Goal: Navigation & Orientation: Find specific page/section

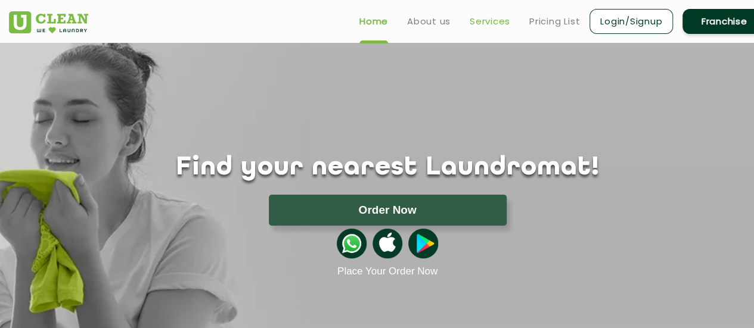
click at [479, 26] on link "Services" at bounding box center [489, 21] width 41 height 14
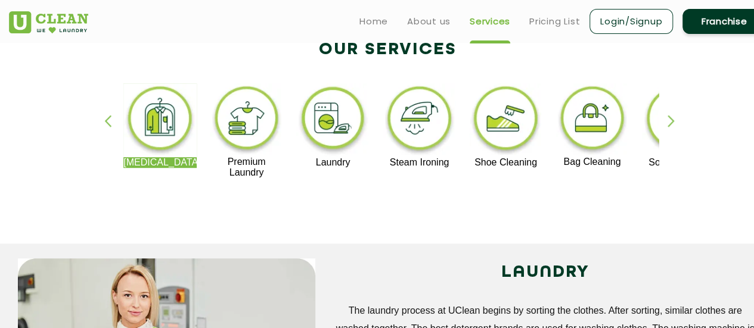
scroll to position [259, 0]
click at [670, 118] on div "button" at bounding box center [676, 130] width 18 height 33
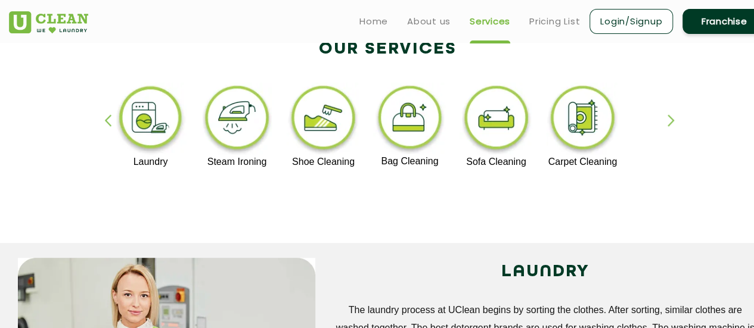
click at [670, 118] on div "button" at bounding box center [676, 130] width 18 height 33
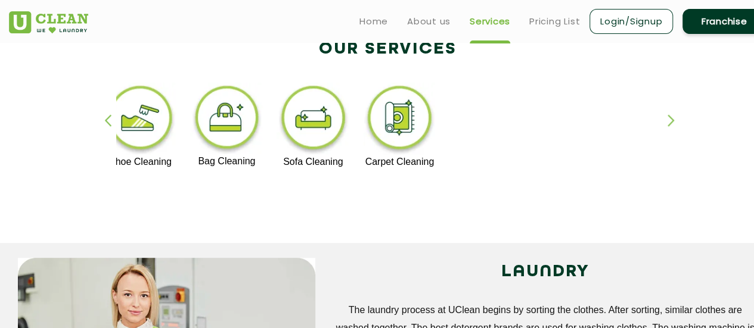
click at [670, 118] on div "button" at bounding box center [676, 130] width 18 height 33
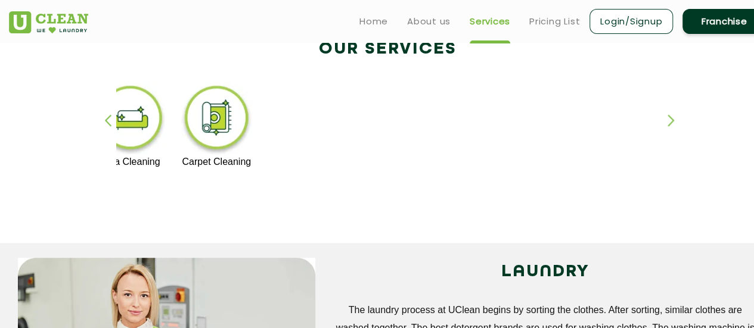
click at [108, 120] on div "button" at bounding box center [113, 130] width 18 height 33
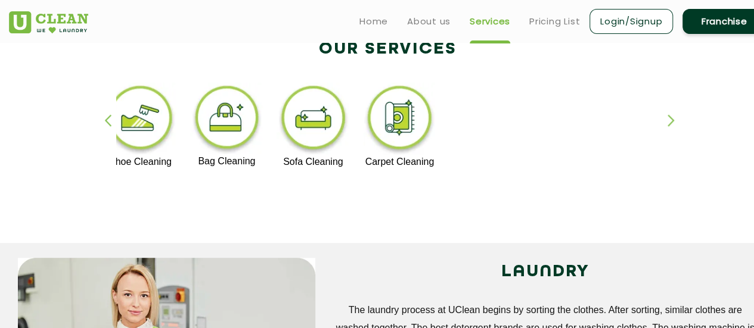
click at [108, 120] on div "button" at bounding box center [113, 130] width 18 height 33
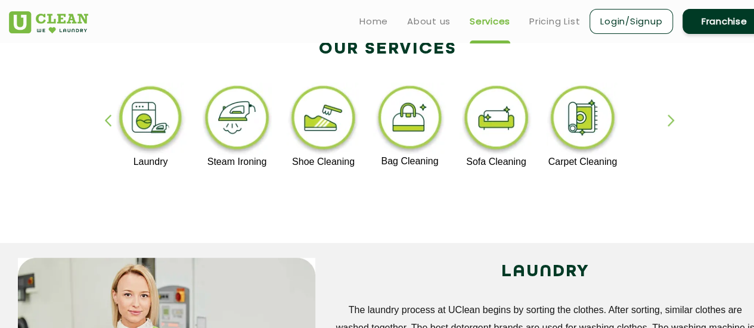
click at [108, 120] on div "button" at bounding box center [113, 130] width 18 height 33
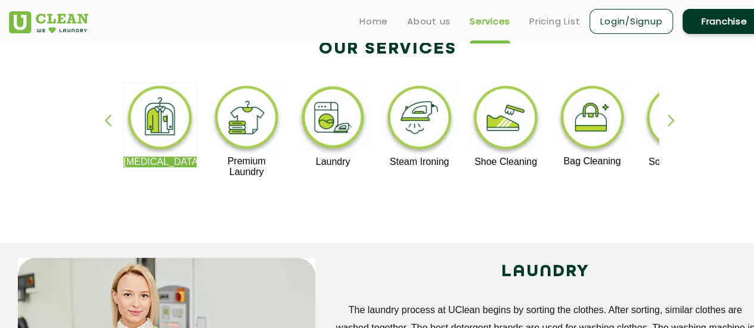
click at [108, 120] on div "button" at bounding box center [113, 130] width 18 height 33
